Goal: Use online tool/utility: Utilize a website feature to perform a specific function

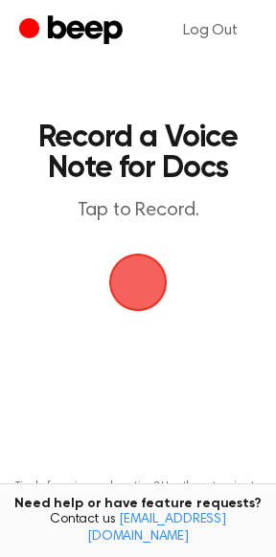
click at [129, 271] on span "button" at bounding box center [137, 282] width 65 height 65
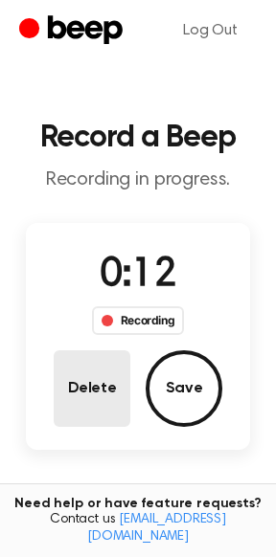
click at [84, 370] on button "Delete" at bounding box center [92, 388] width 77 height 77
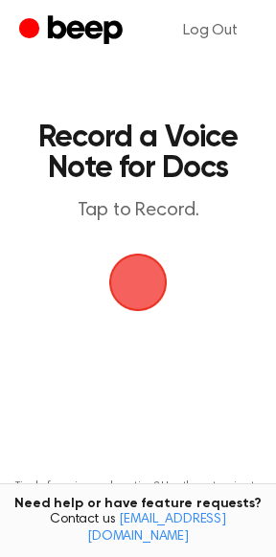
click at [157, 296] on span "button" at bounding box center [138, 283] width 62 height 62
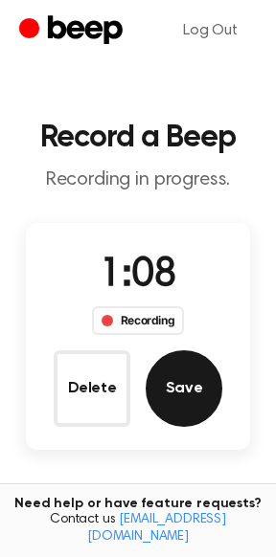
click at [203, 387] on button "Save" at bounding box center [183, 388] width 77 height 77
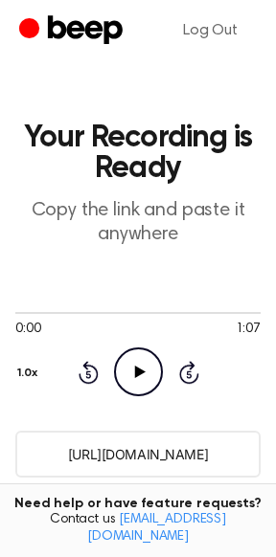
scroll to position [383, 0]
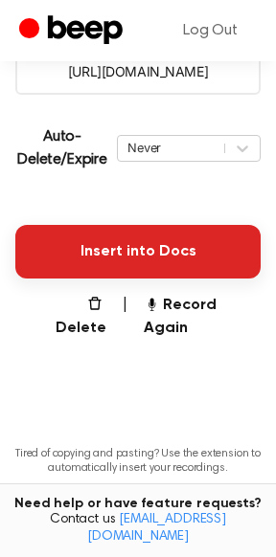
click at [76, 244] on button "Insert into Docs" at bounding box center [137, 252] width 245 height 54
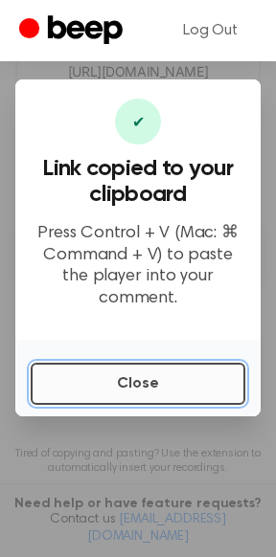
click at [164, 388] on button "Close" at bounding box center [138, 384] width 214 height 42
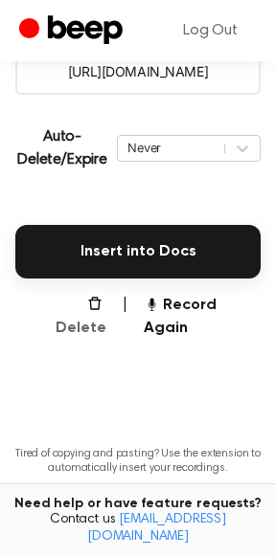
click at [67, 305] on button "Delete" at bounding box center [72, 317] width 68 height 46
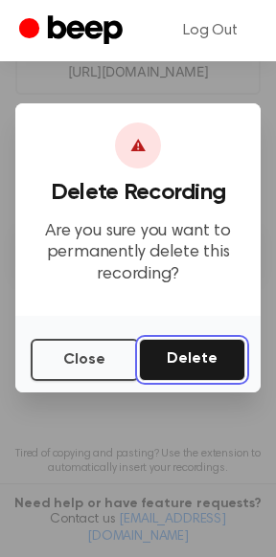
click at [195, 358] on button "Delete" at bounding box center [192, 360] width 106 height 42
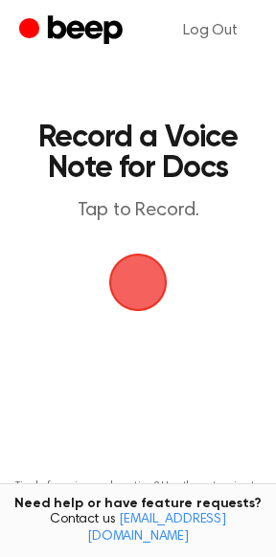
click at [145, 292] on span "button" at bounding box center [137, 282] width 65 height 65
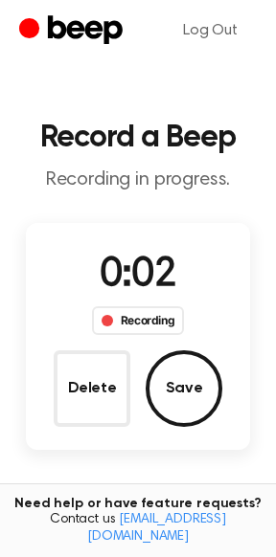
click at [145, 292] on span "0:02" at bounding box center [138, 275] width 77 height 40
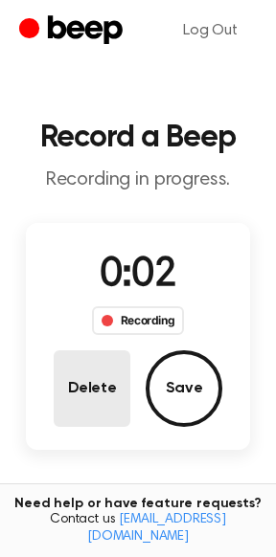
click at [101, 387] on button "Delete" at bounding box center [92, 388] width 77 height 77
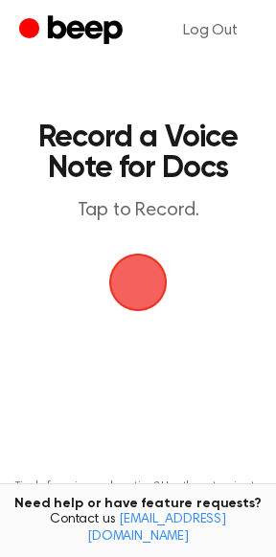
click at [140, 292] on span "button" at bounding box center [138, 283] width 58 height 58
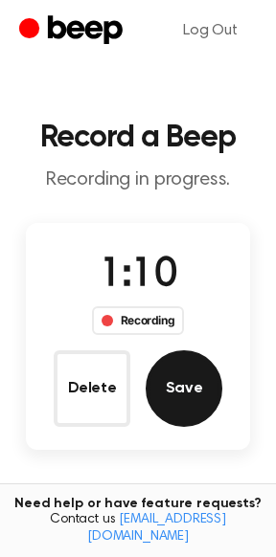
click at [167, 375] on button "Save" at bounding box center [183, 388] width 77 height 77
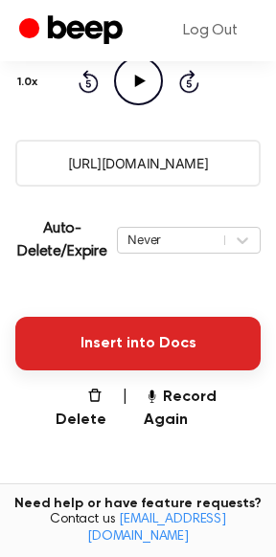
scroll to position [306, 0]
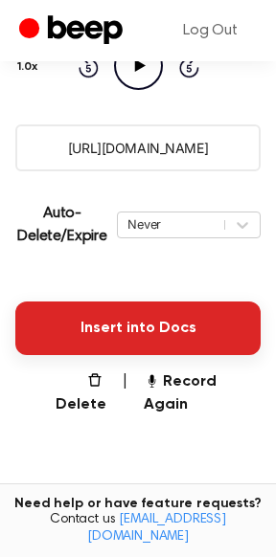
click at [133, 327] on button "Insert into Docs" at bounding box center [137, 328] width 245 height 54
